Goal: Task Accomplishment & Management: Complete application form

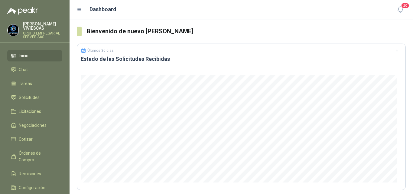
scroll to position [91, 0]
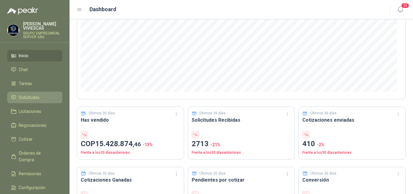
click at [37, 96] on span "Solicitudes" at bounding box center [29, 97] width 21 height 7
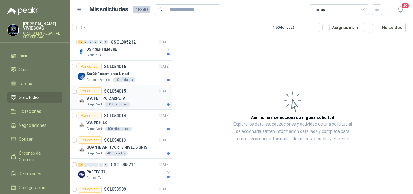
click at [103, 92] on div "Por cotizar SOL054015" at bounding box center [102, 90] width 48 height 7
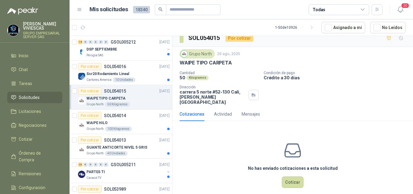
scroll to position [8, 0]
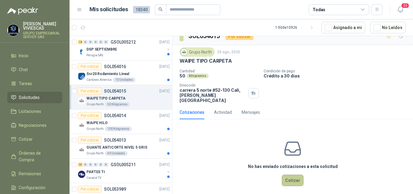
click at [292, 174] on button "Cotizar" at bounding box center [293, 179] width 22 height 11
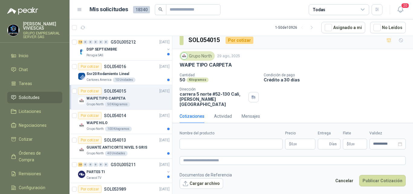
scroll to position [4, 0]
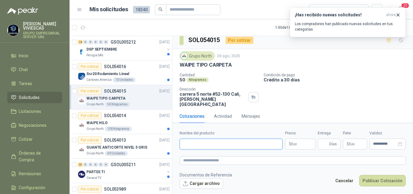
click at [196, 142] on input "Nombre del producto" at bounding box center [230, 143] width 103 height 11
click at [216, 145] on input "**********" at bounding box center [230, 143] width 103 height 11
click at [210, 142] on input "**********" at bounding box center [230, 143] width 103 height 11
type input "*"
type input "**********"
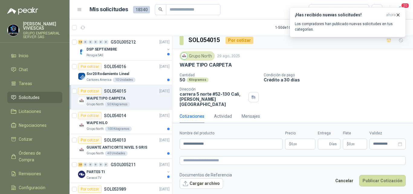
click at [294, 143] on body "[PERSON_NAME] GRUPO EMPRESARIAL SERVER SAS Inicio Chat Tareas Solicitudes Licit…" at bounding box center [206, 97] width 413 height 194
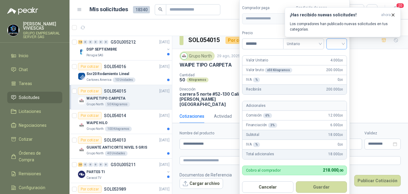
type input "*******"
click at [336, 43] on input "search" at bounding box center [336, 43] width 13 height 9
click at [332, 53] on div "19%" at bounding box center [338, 57] width 18 height 10
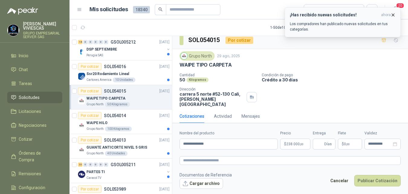
click at [394, 17] on icon "button" at bounding box center [392, 14] width 5 height 5
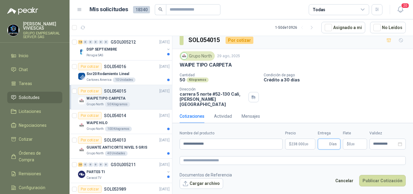
click at [322, 139] on input "Entrega" at bounding box center [324, 144] width 7 height 10
type input "*"
click at [353, 143] on span ",00" at bounding box center [353, 143] width 4 height 3
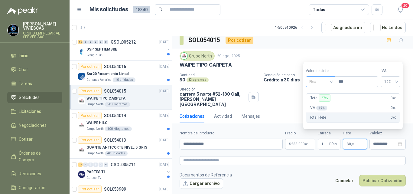
click at [310, 81] on span "Flex" at bounding box center [320, 81] width 22 height 9
click at [314, 102] on div "Incluido" at bounding box center [320, 104] width 21 height 7
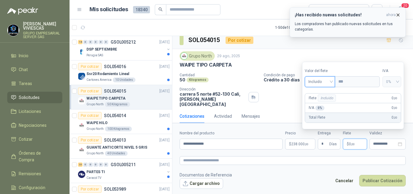
click at [397, 11] on button "¡Has recibido nuevas solicitudes! ahora Los compradores han publicado nuevas so…" at bounding box center [347, 22] width 116 height 30
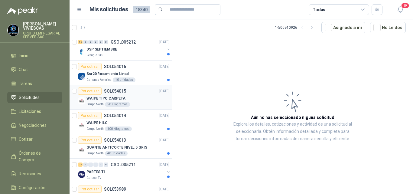
click at [98, 97] on p "WAIPE TIPO CARPETA" at bounding box center [105, 98] width 39 height 6
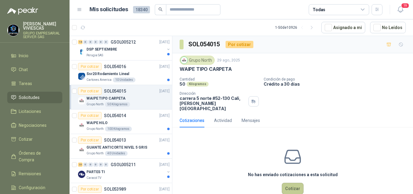
click at [289, 182] on button "Cotizar" at bounding box center [293, 187] width 22 height 11
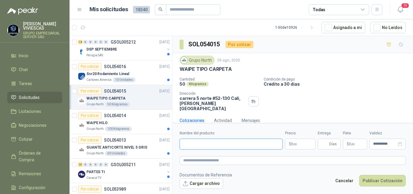
click at [198, 146] on input "Nombre del producto" at bounding box center [230, 143] width 103 height 11
click at [197, 142] on input "Nombre del producto" at bounding box center [230, 143] width 103 height 11
type input "**********"
click at [291, 144] on body "[PERSON_NAME] GRUPO EMPRESARIAL SERVER SAS Inicio Chat Tareas Solicitudes Licit…" at bounding box center [206, 97] width 413 height 194
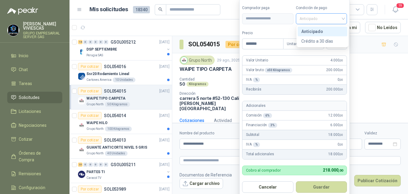
click at [313, 17] on span "Anticipado" at bounding box center [321, 18] width 44 height 9
type input "*******"
click at [312, 40] on div "Crédito a 30 días" at bounding box center [322, 41] width 42 height 7
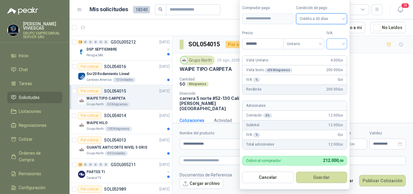
click at [339, 44] on input "search" at bounding box center [336, 43] width 13 height 9
click at [336, 56] on div "19%" at bounding box center [337, 56] width 11 height 7
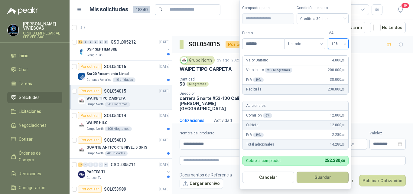
click at [322, 176] on button "Guardar" at bounding box center [322, 176] width 52 height 11
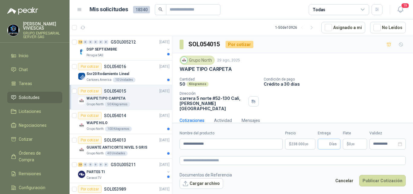
click at [321, 147] on span "Días" at bounding box center [329, 143] width 23 height 11
click at [321, 142] on input "Entrega" at bounding box center [324, 144] width 7 height 10
type input "*"
click at [351, 142] on span ",00" at bounding box center [353, 143] width 4 height 3
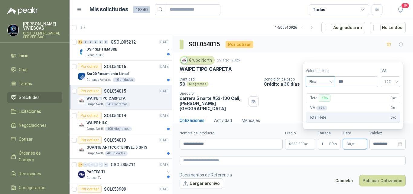
click at [313, 79] on span "Flex" at bounding box center [320, 81] width 22 height 9
click at [314, 102] on div "Incluido" at bounding box center [320, 104] width 21 height 7
click at [345, 138] on p "$ 0 ,00" at bounding box center [355, 143] width 24 height 11
click at [315, 81] on span "Incluido" at bounding box center [319, 81] width 23 height 9
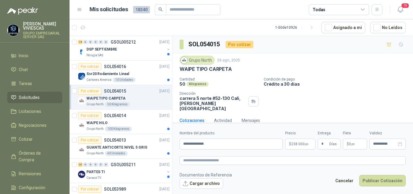
click at [362, 50] on div "SOL054015 Por cotizar" at bounding box center [292, 44] width 240 height 17
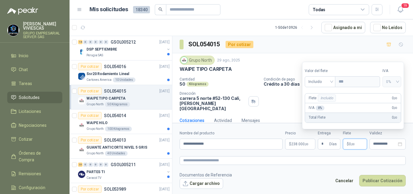
click at [353, 143] on span ",00" at bounding box center [353, 143] width 4 height 3
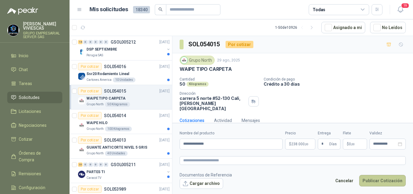
click at [374, 179] on button "Publicar Cotización" at bounding box center [382, 180] width 47 height 11
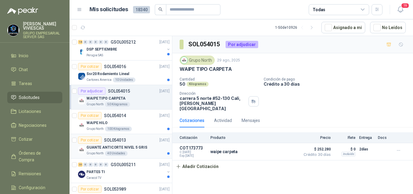
scroll to position [30, 0]
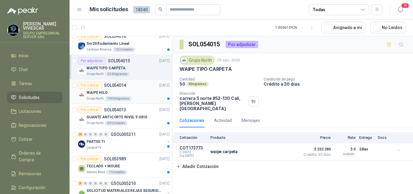
click at [94, 85] on div "Por cotizar" at bounding box center [90, 85] width 24 height 7
